Goal: Task Accomplishment & Management: Manage account settings

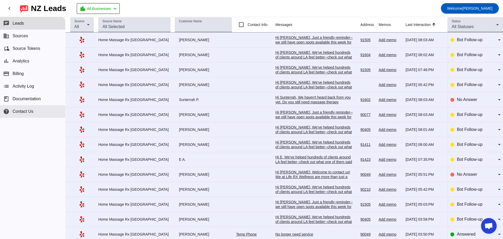
click at [43, 108] on button "help Contact Us" at bounding box center [32, 111] width 65 height 13
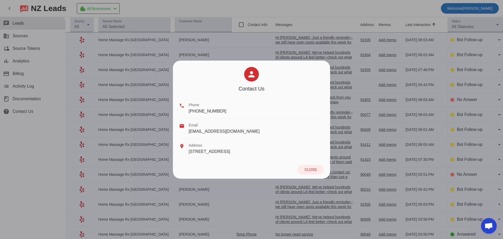
click at [19, 72] on div at bounding box center [251, 119] width 503 height 239
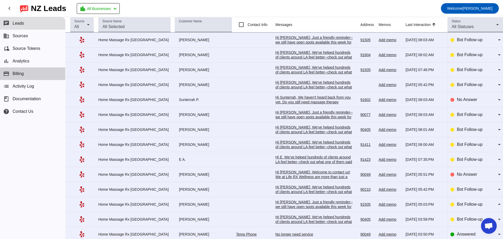
click at [19, 71] on button "payment Billing" at bounding box center [32, 73] width 65 height 13
